Goal: Information Seeking & Learning: Learn about a topic

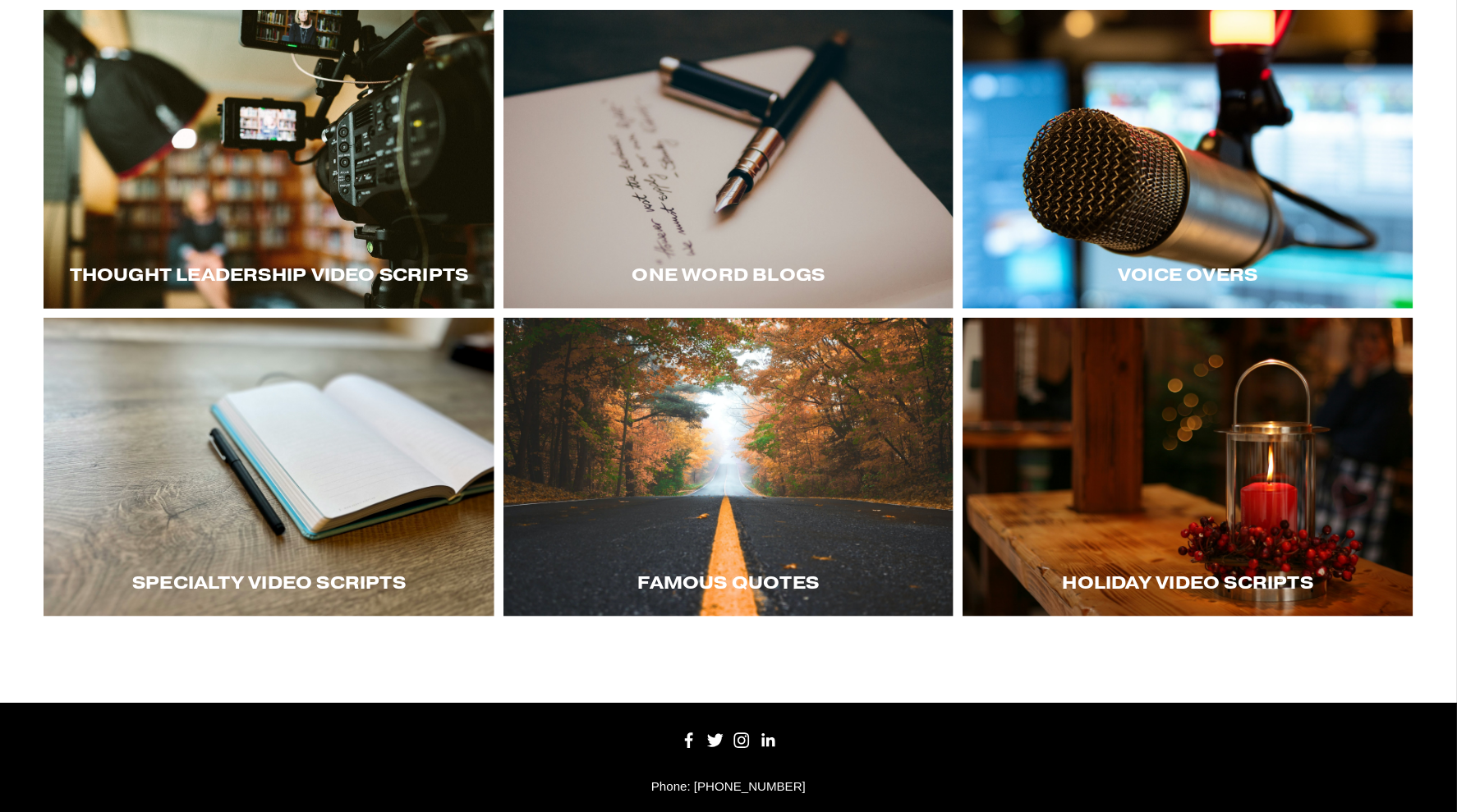
scroll to position [362, 0]
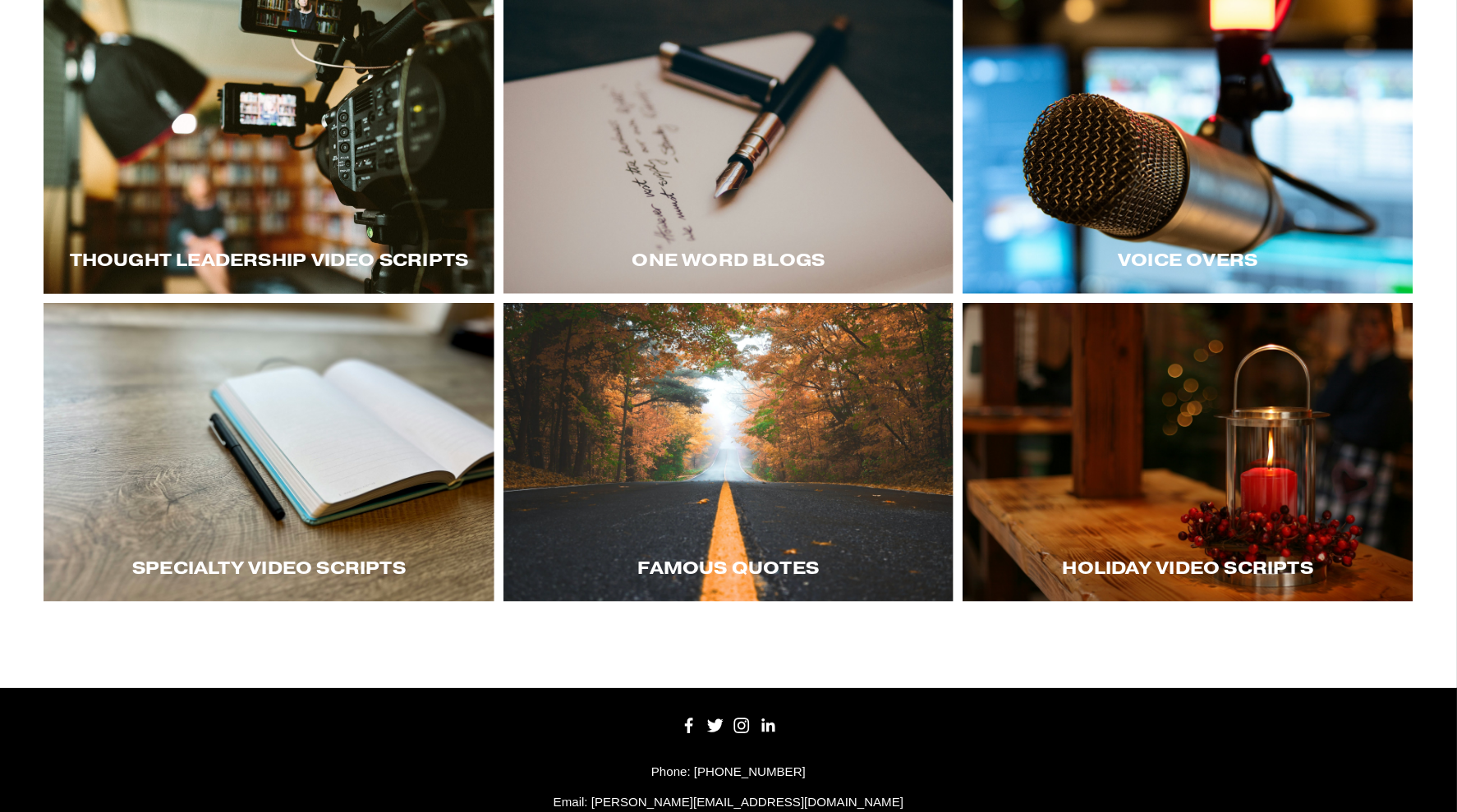
click at [1253, 489] on div at bounding box center [1187, 452] width 451 height 299
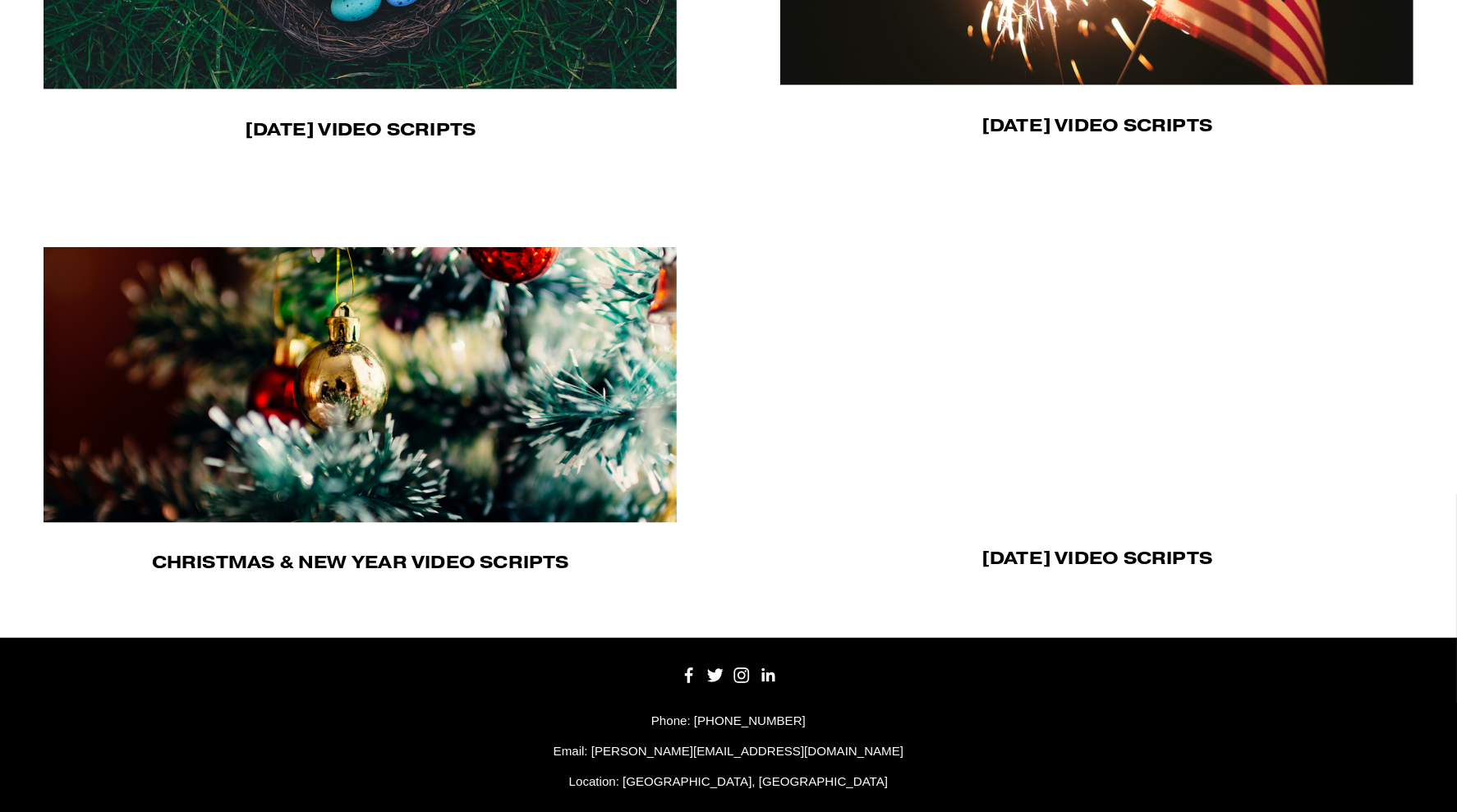
scroll to position [1199, 0]
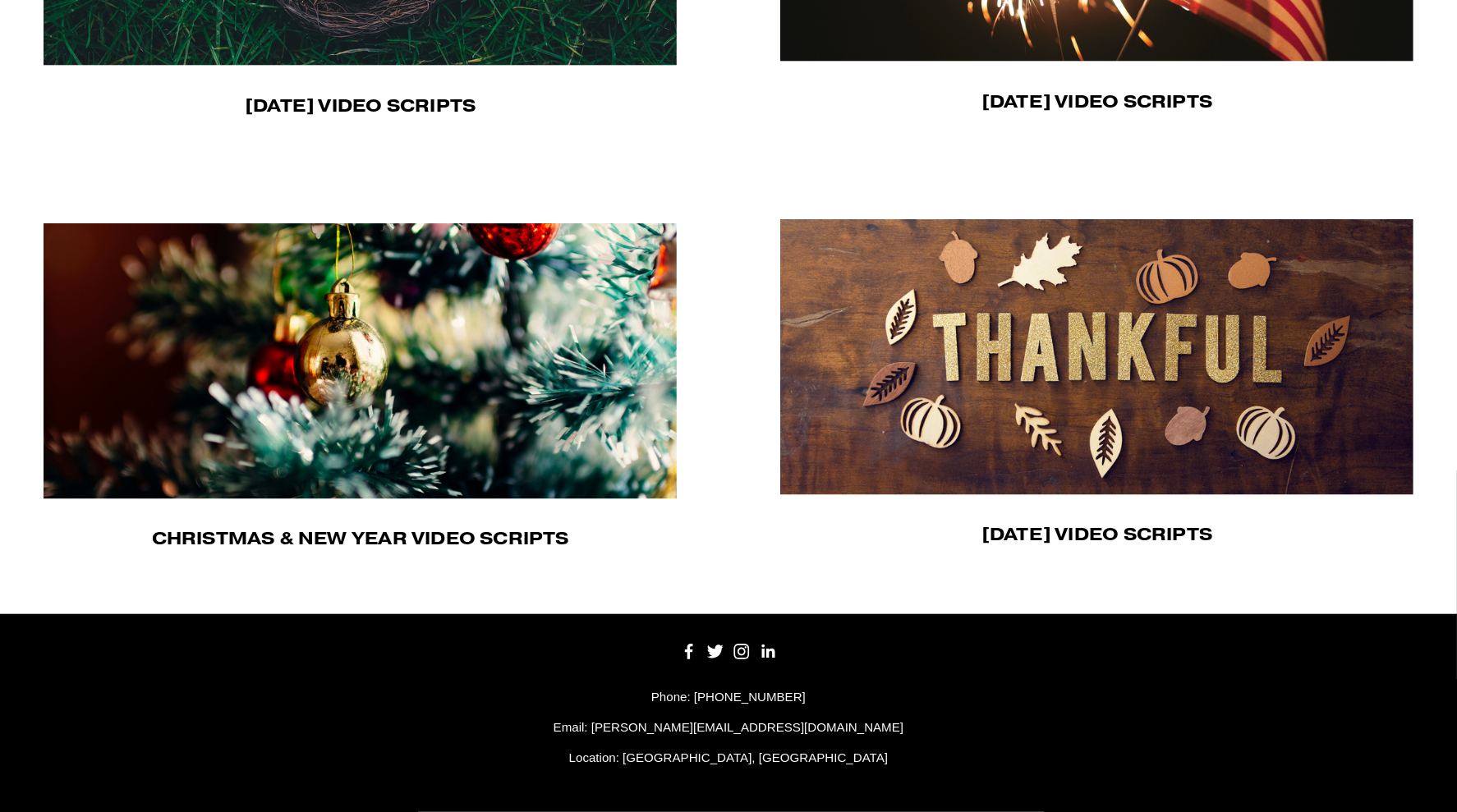
click at [499, 466] on img at bounding box center [361, 361] width 636 height 276
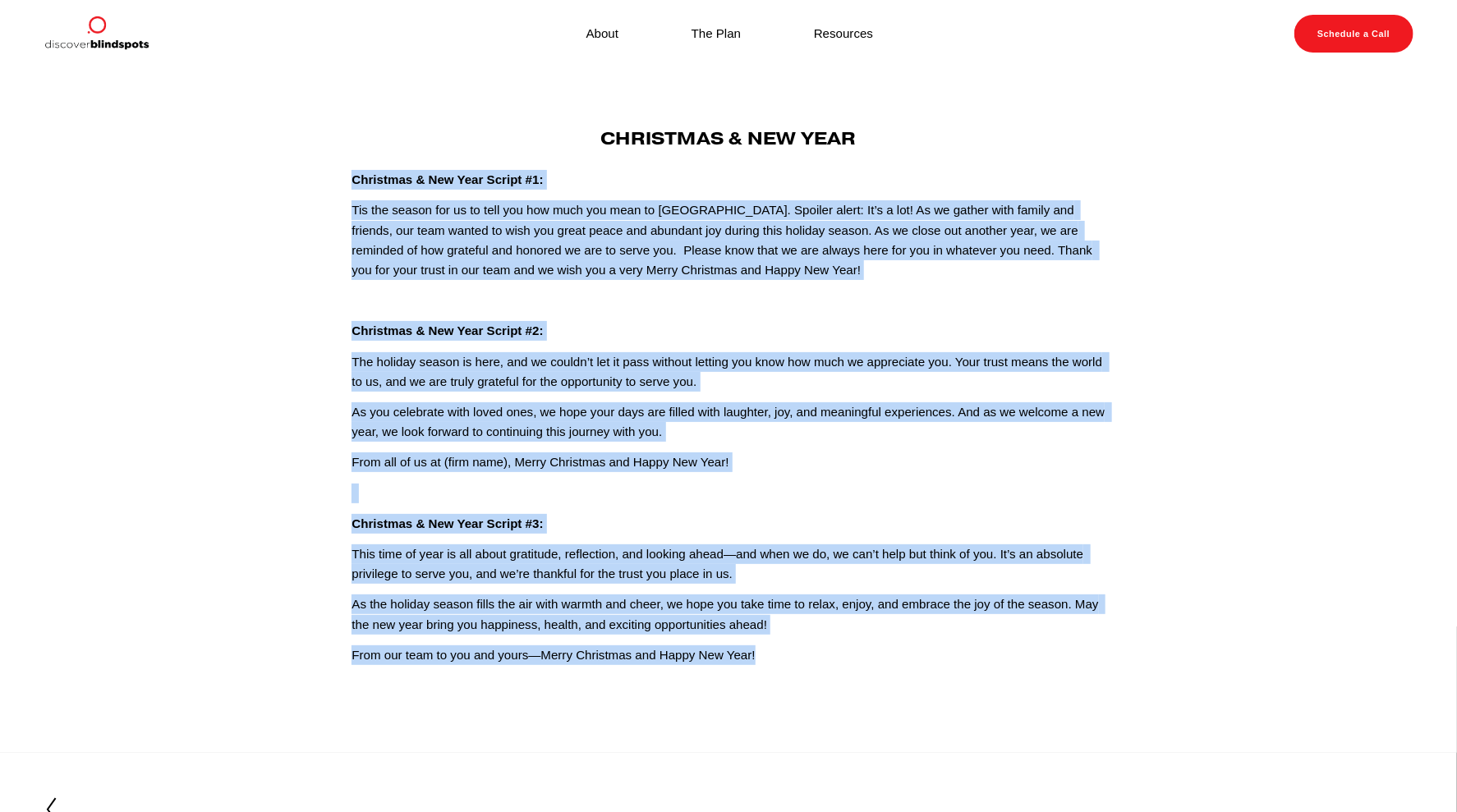
drag, startPoint x: 798, startPoint y: 655, endPoint x: 334, endPoint y: 186, distance: 659.7
click at [334, 186] on article "Aug 29 Written By Fletcher Riddle Christmas & New Year Christmas & New Year Scr…" at bounding box center [728, 411] width 1457 height 685
copy div "Christmas & New Year Script #1: Tis the season for us to tell you how much you …"
